Goal: Information Seeking & Learning: Find specific fact

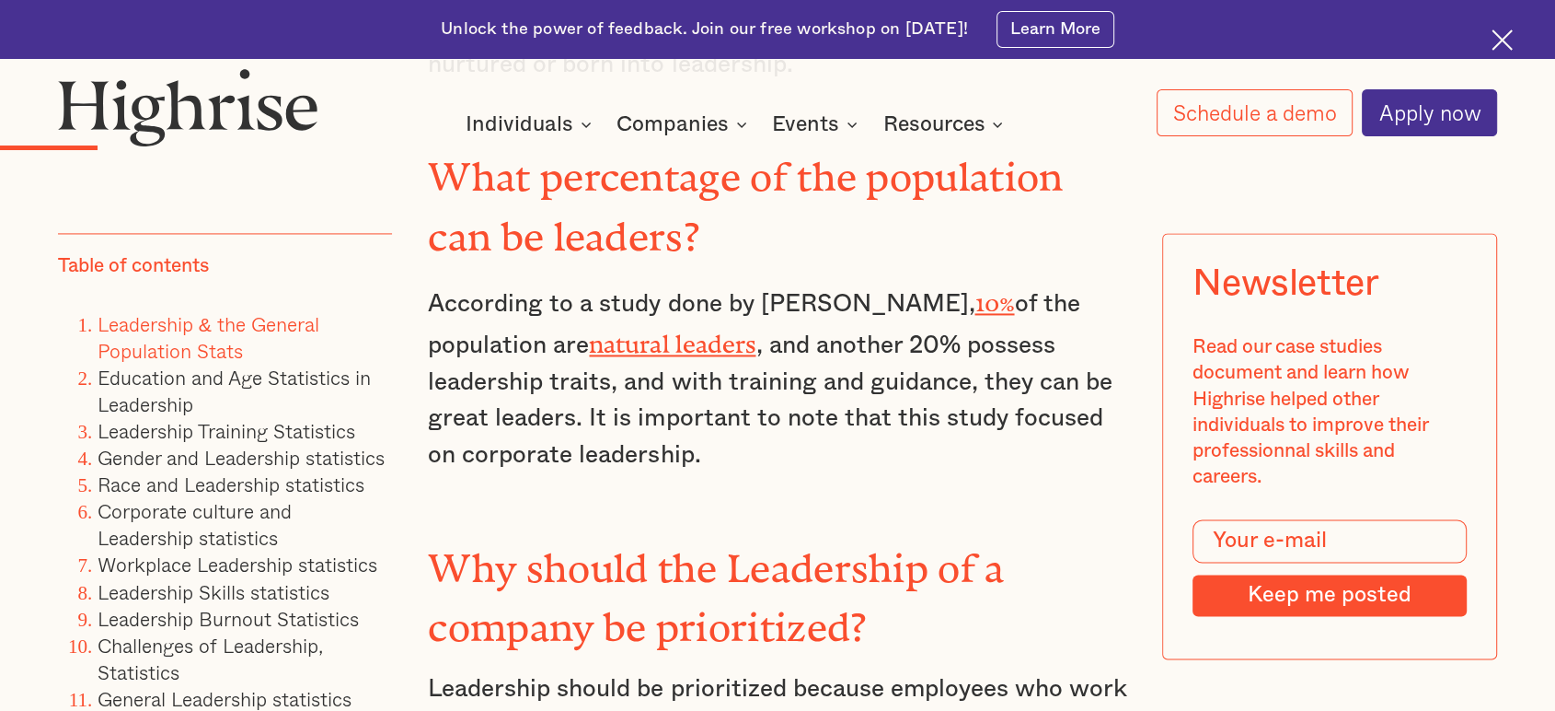
scroll to position [2863, 0]
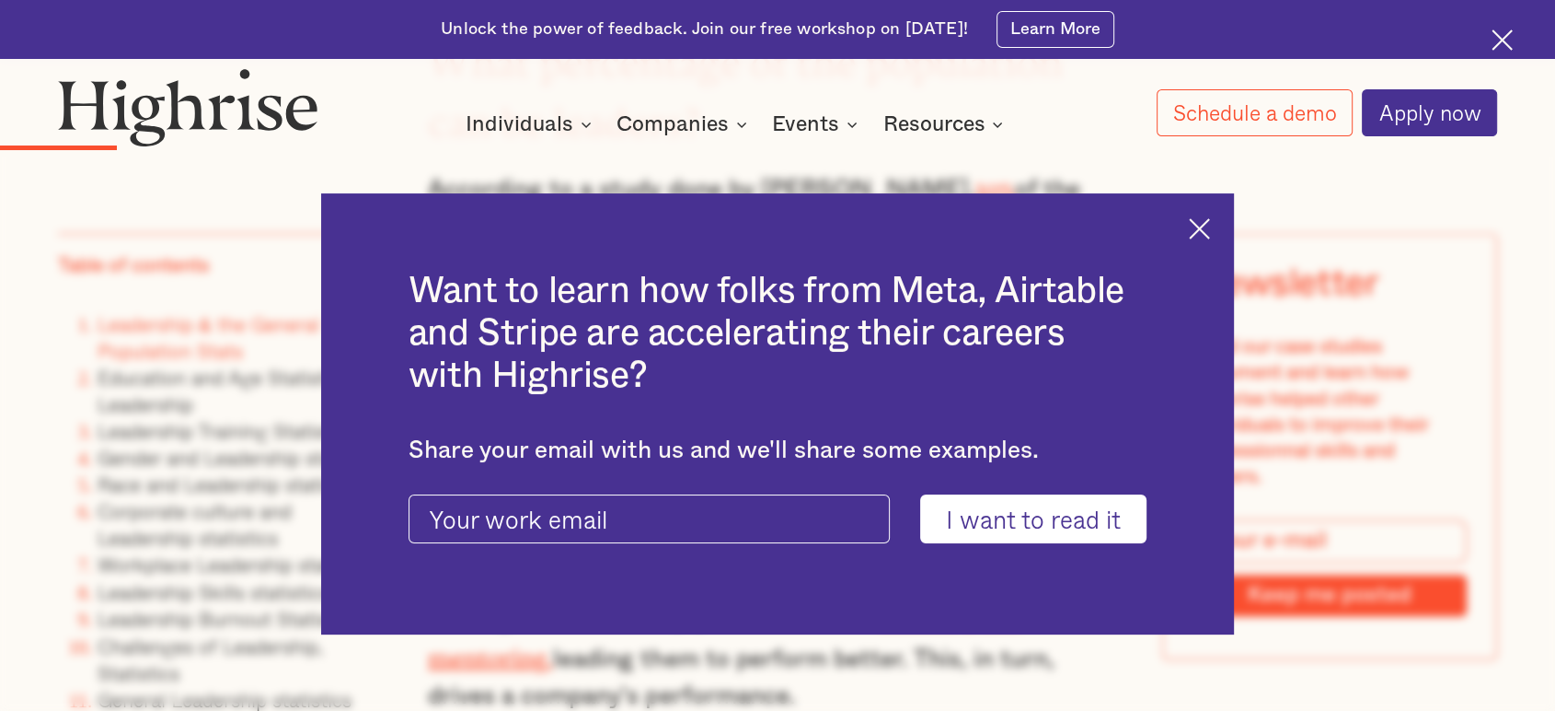
click at [1210, 223] on img at bounding box center [1199, 228] width 21 height 21
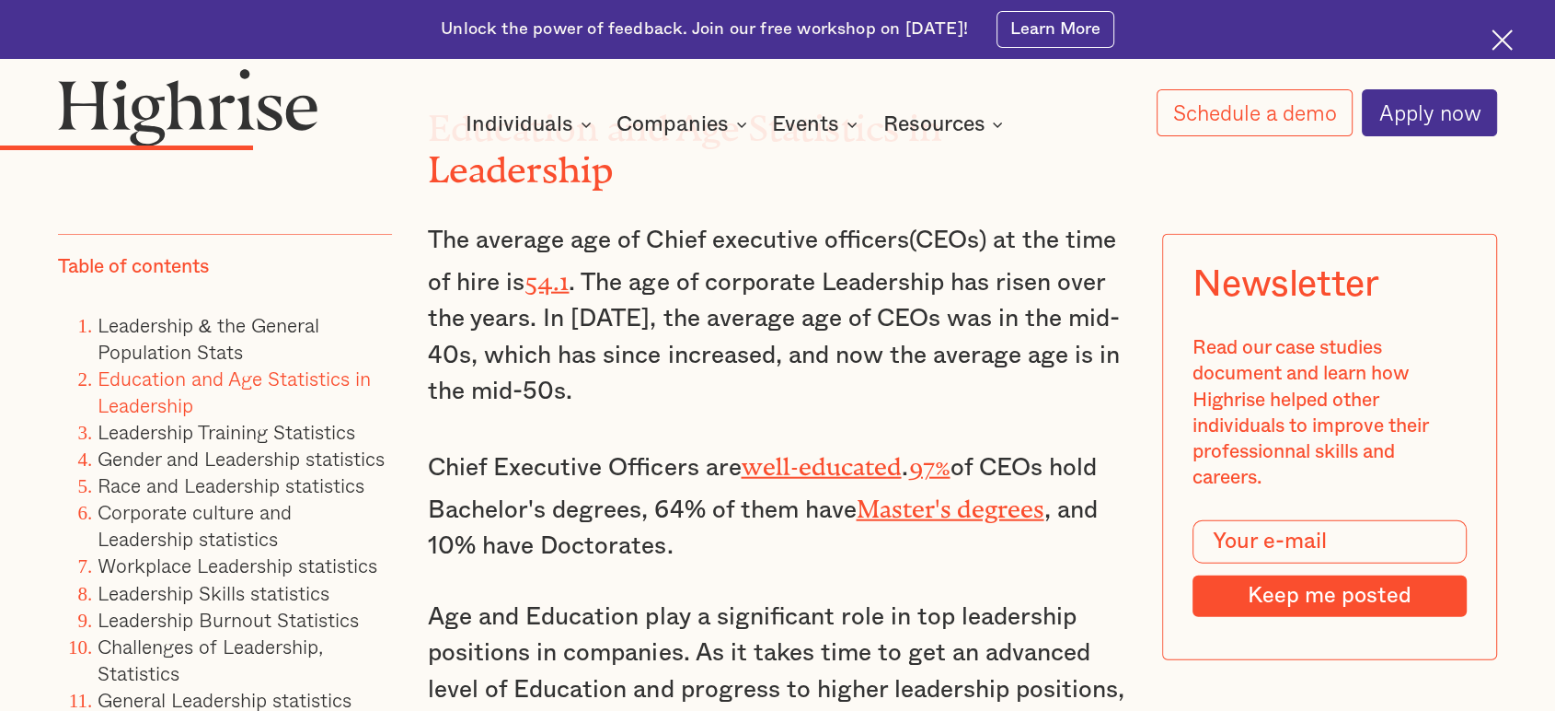
scroll to position [4295, 0]
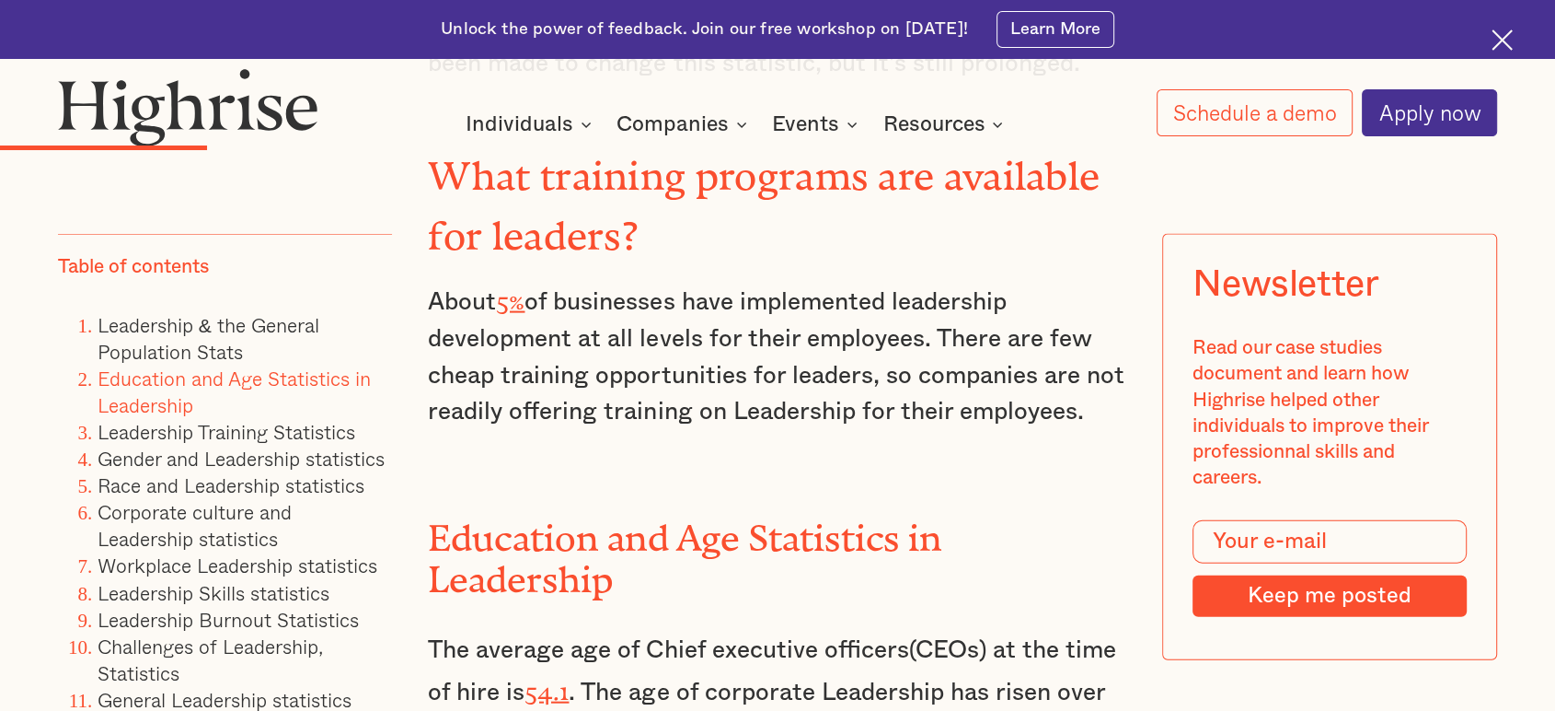
scroll to position [3886, 0]
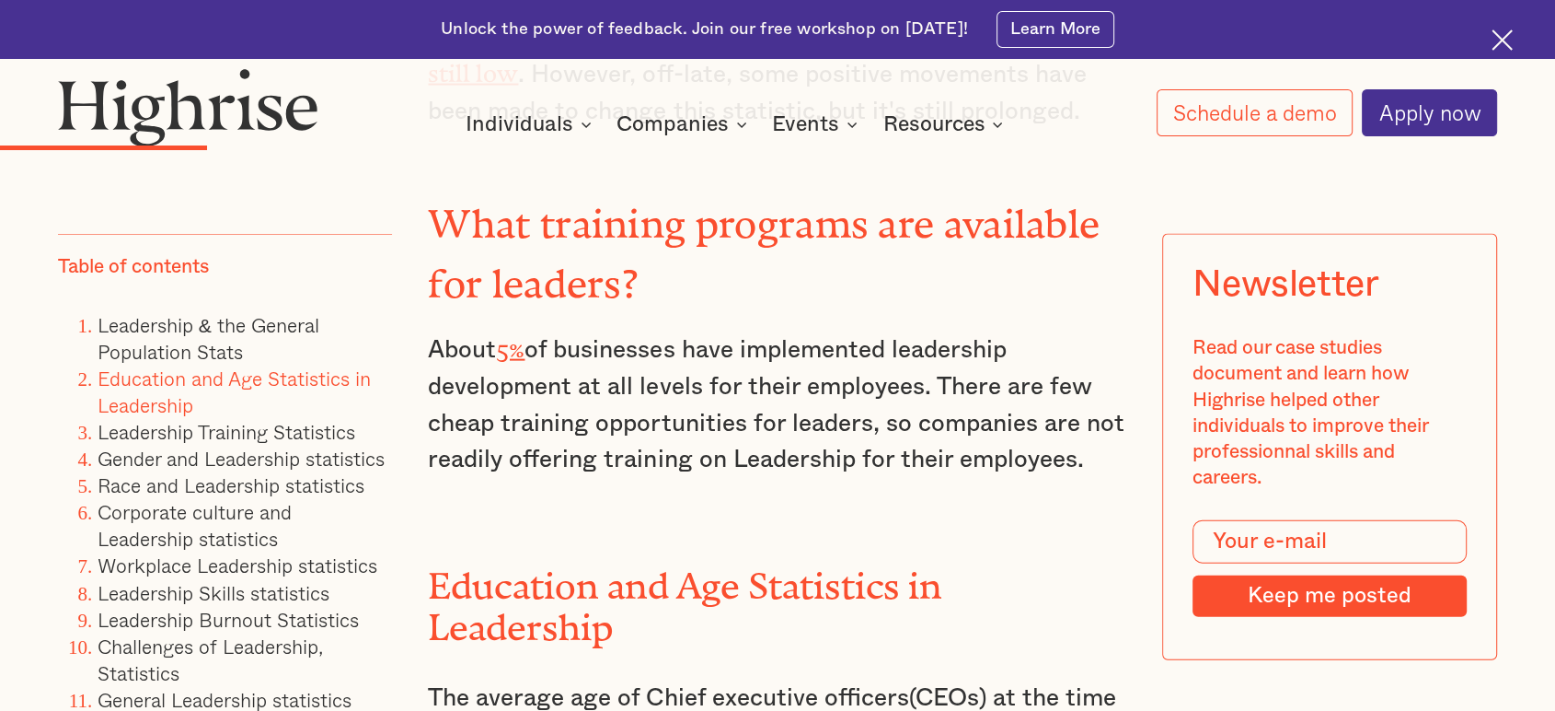
click at [742, 327] on p "About 5% of businesses have implemented leadership development at all levels fo…" at bounding box center [777, 402] width 699 height 151
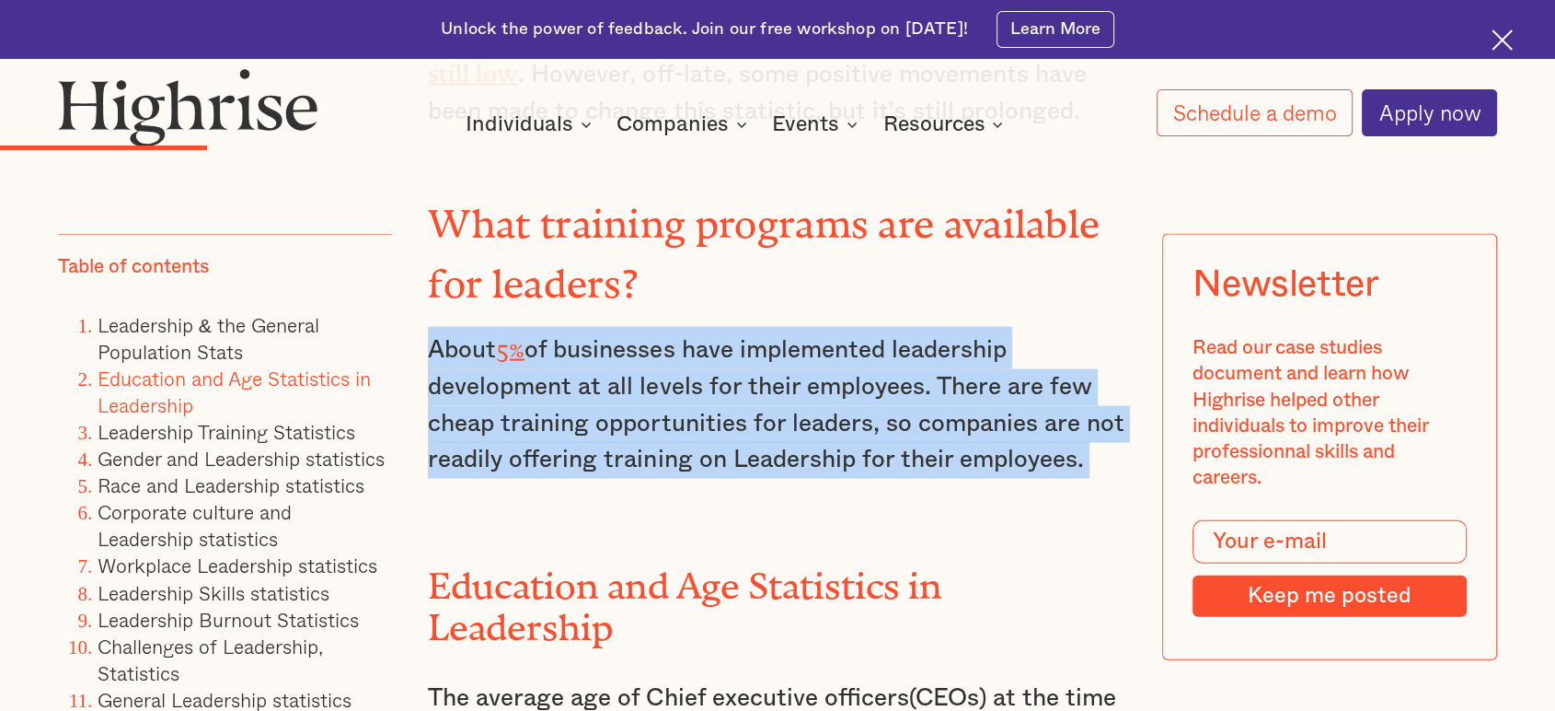
click at [742, 327] on p "About 5% of businesses have implemented leadership development at all levels fo…" at bounding box center [777, 402] width 699 height 151
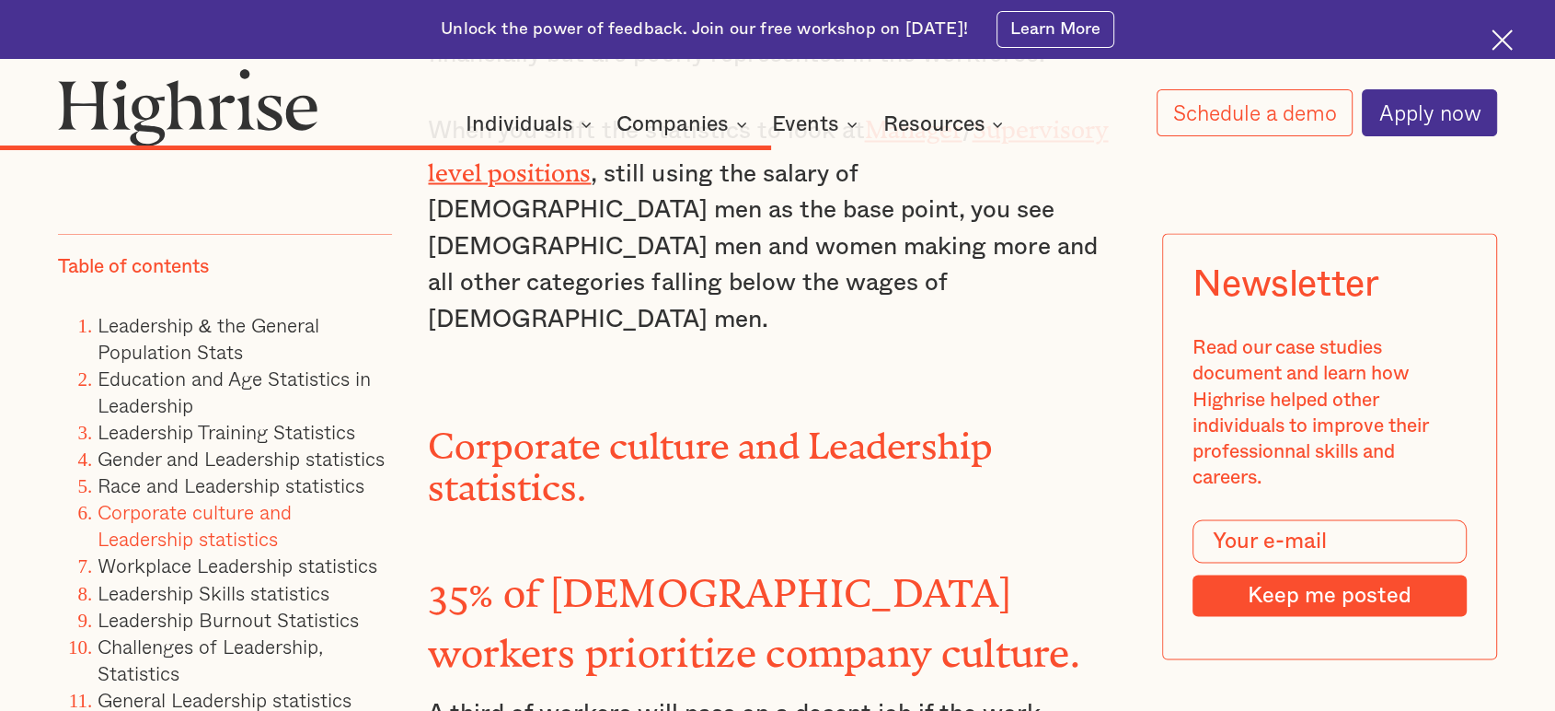
scroll to position [10737, 0]
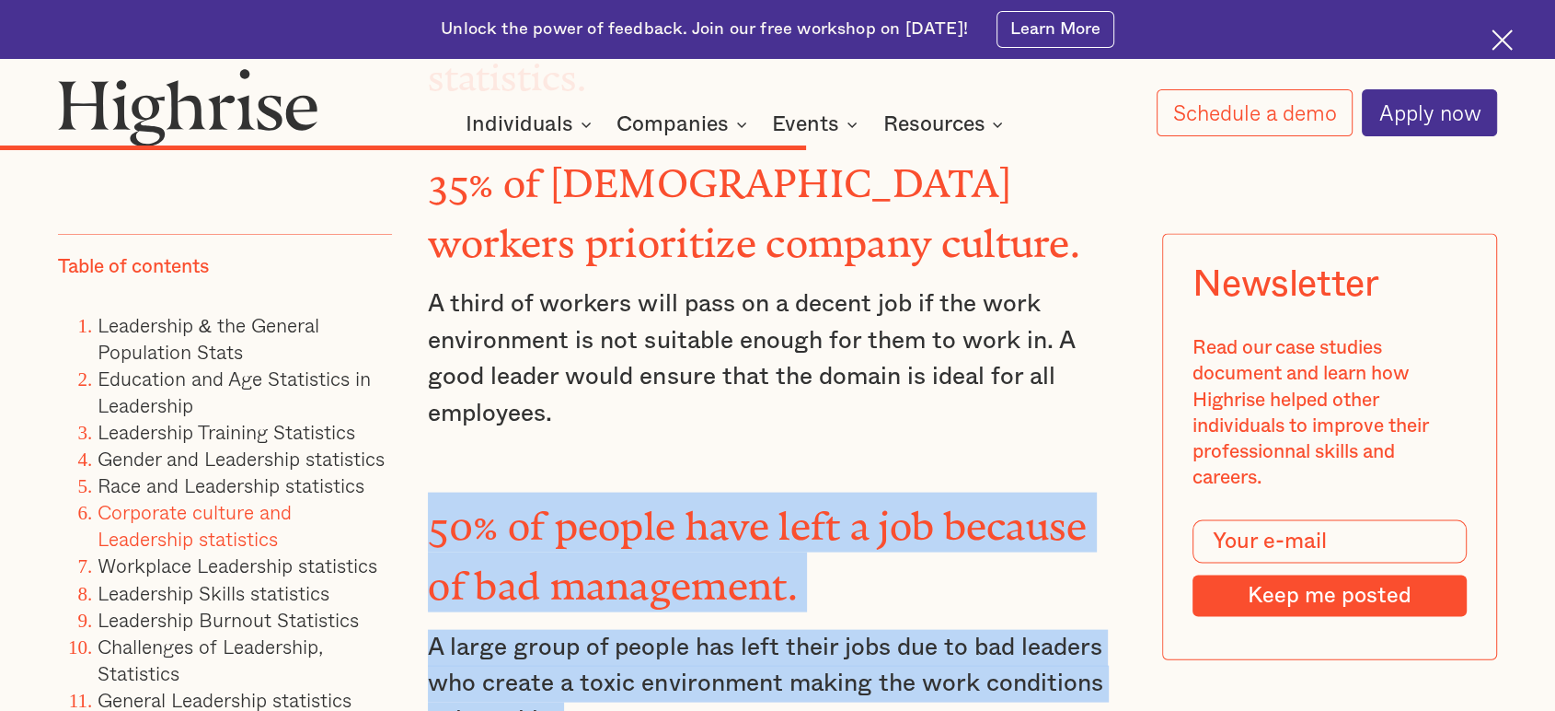
drag, startPoint x: 420, startPoint y: 209, endPoint x: 573, endPoint y: 418, distance: 259.4
click at [572, 630] on p "A large group of people has left their jobs due to bad leaders who create a tox…" at bounding box center [777, 685] width 699 height 110
drag, startPoint x: 567, startPoint y: 389, endPoint x: 420, endPoint y: 206, distance: 235.0
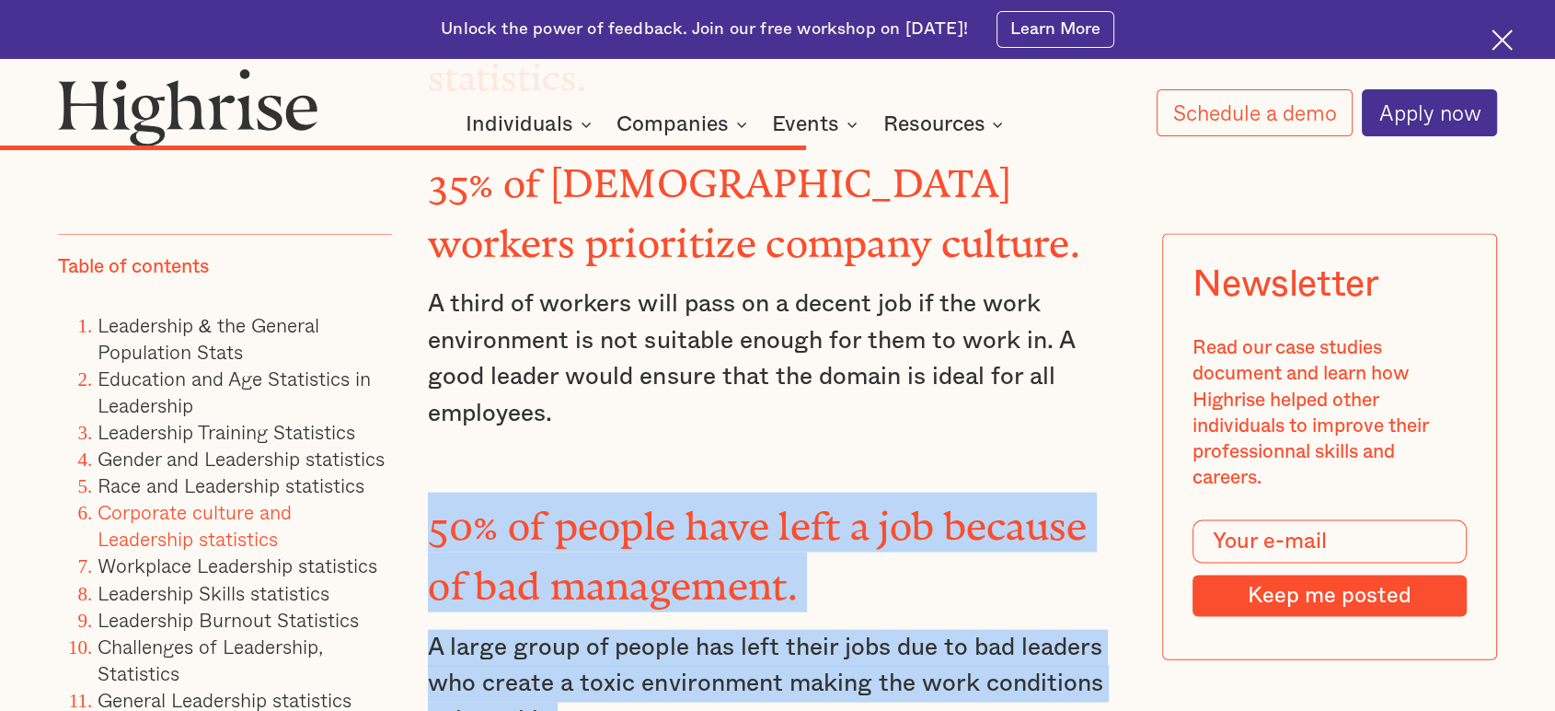
copy div "50% of people have left a job because of bad management. A large group of peopl…"
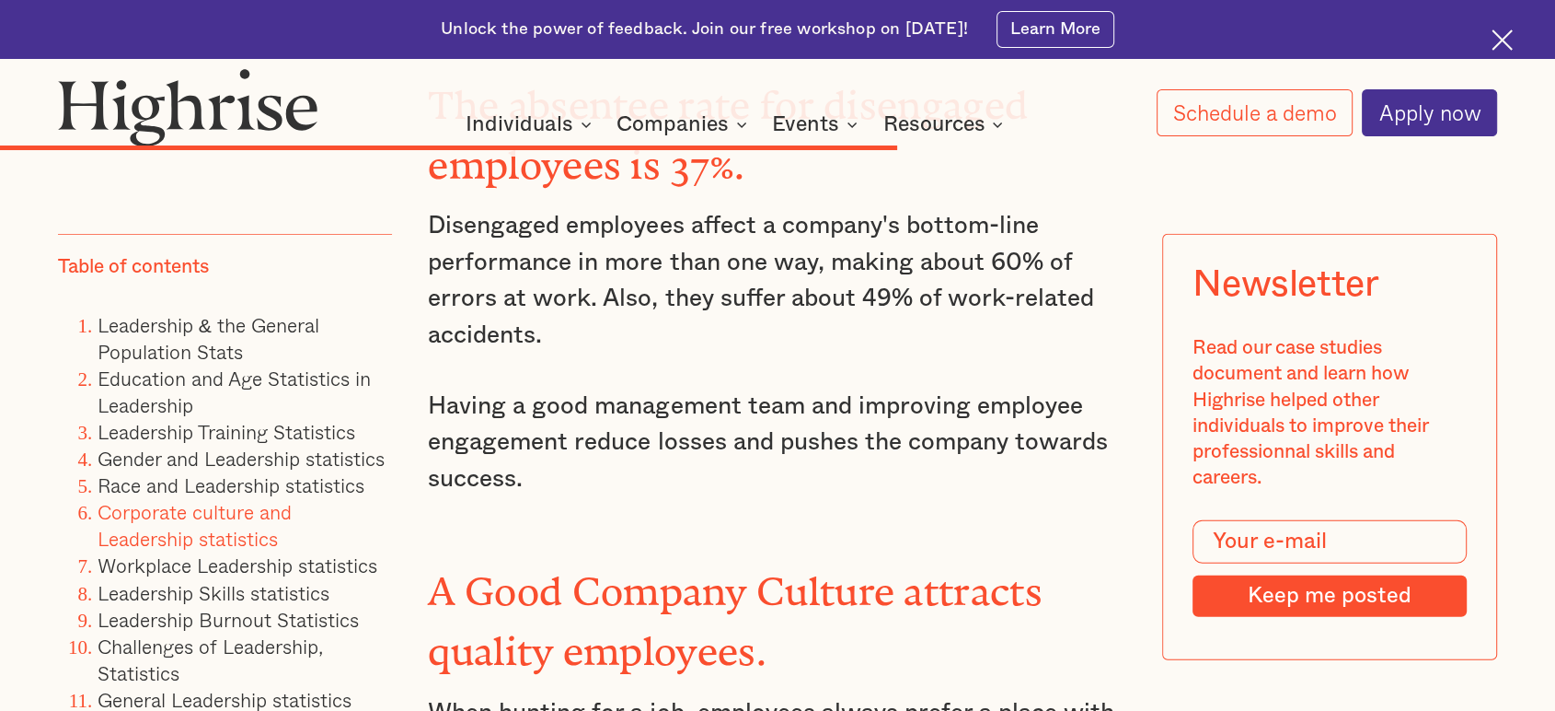
scroll to position [11760, 0]
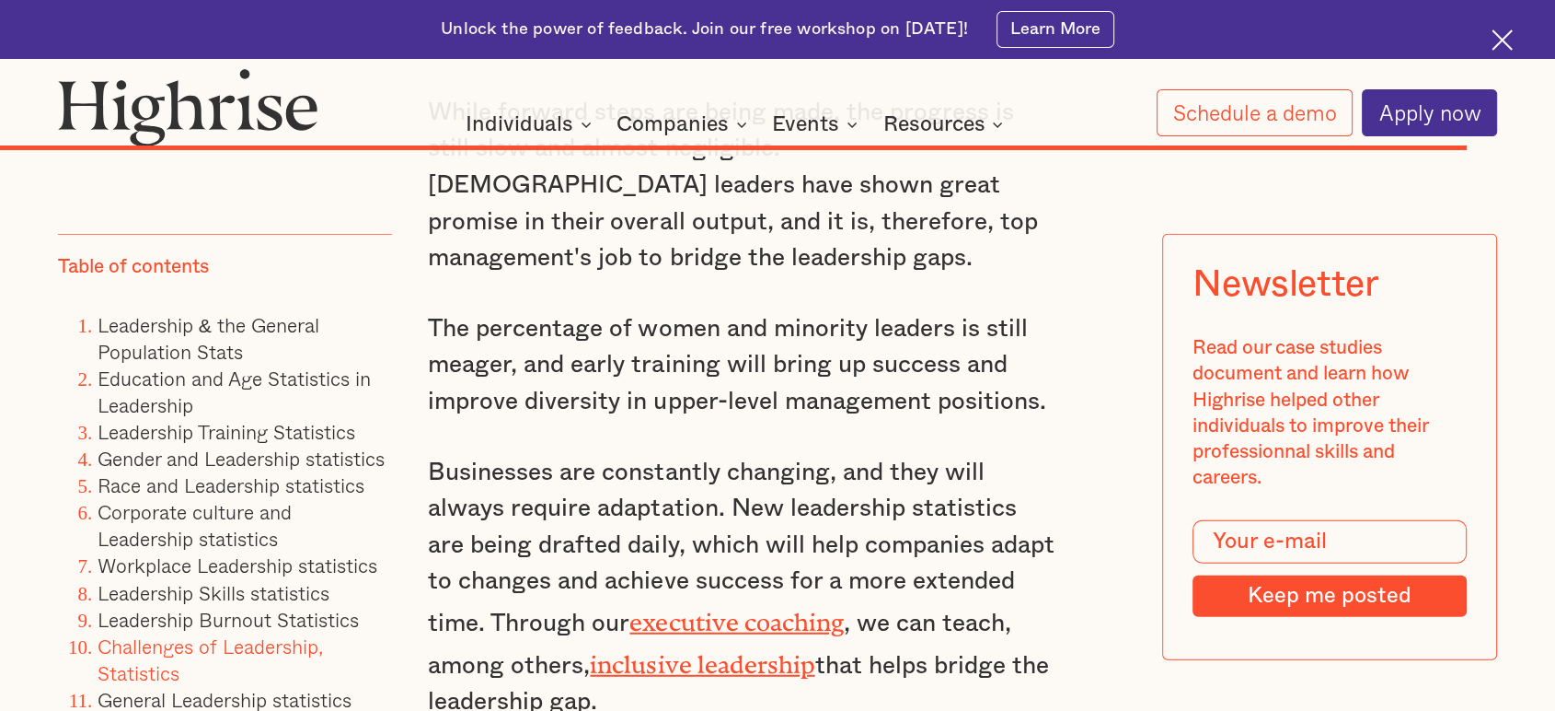
scroll to position [18715, 0]
